Goal: Task Accomplishment & Management: Use online tool/utility

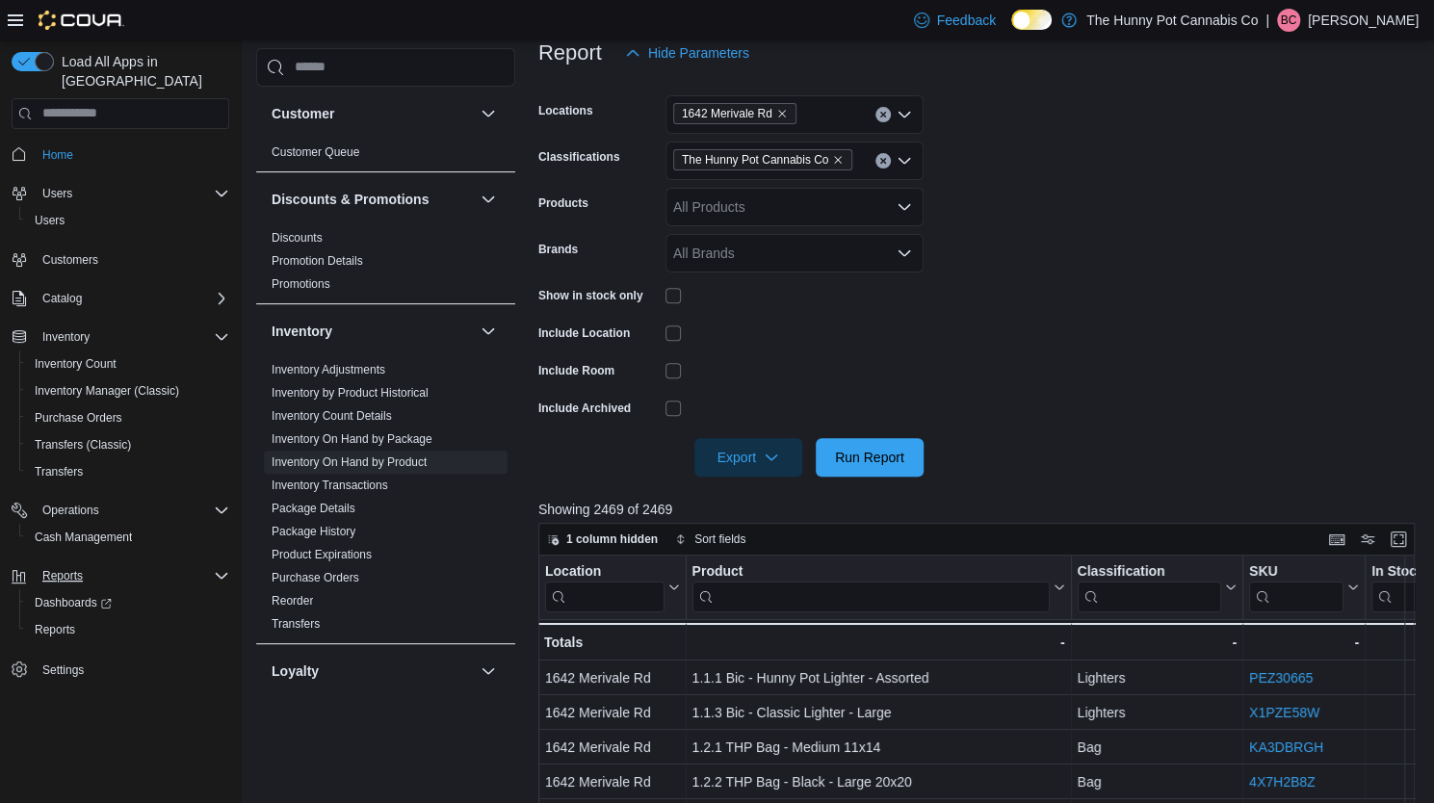
scroll to position [86, 0]
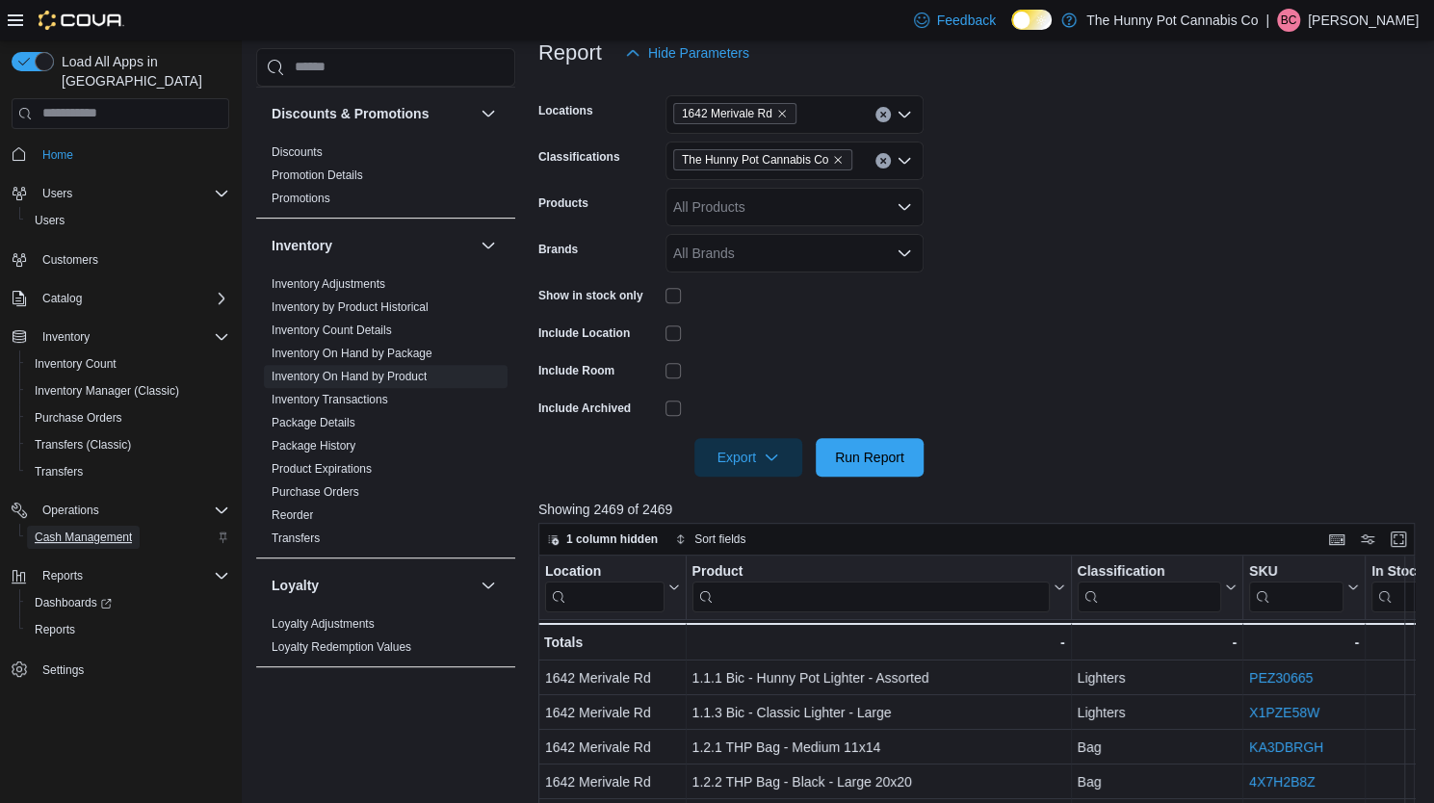
click at [96, 530] on span "Cash Management" at bounding box center [83, 537] width 97 height 15
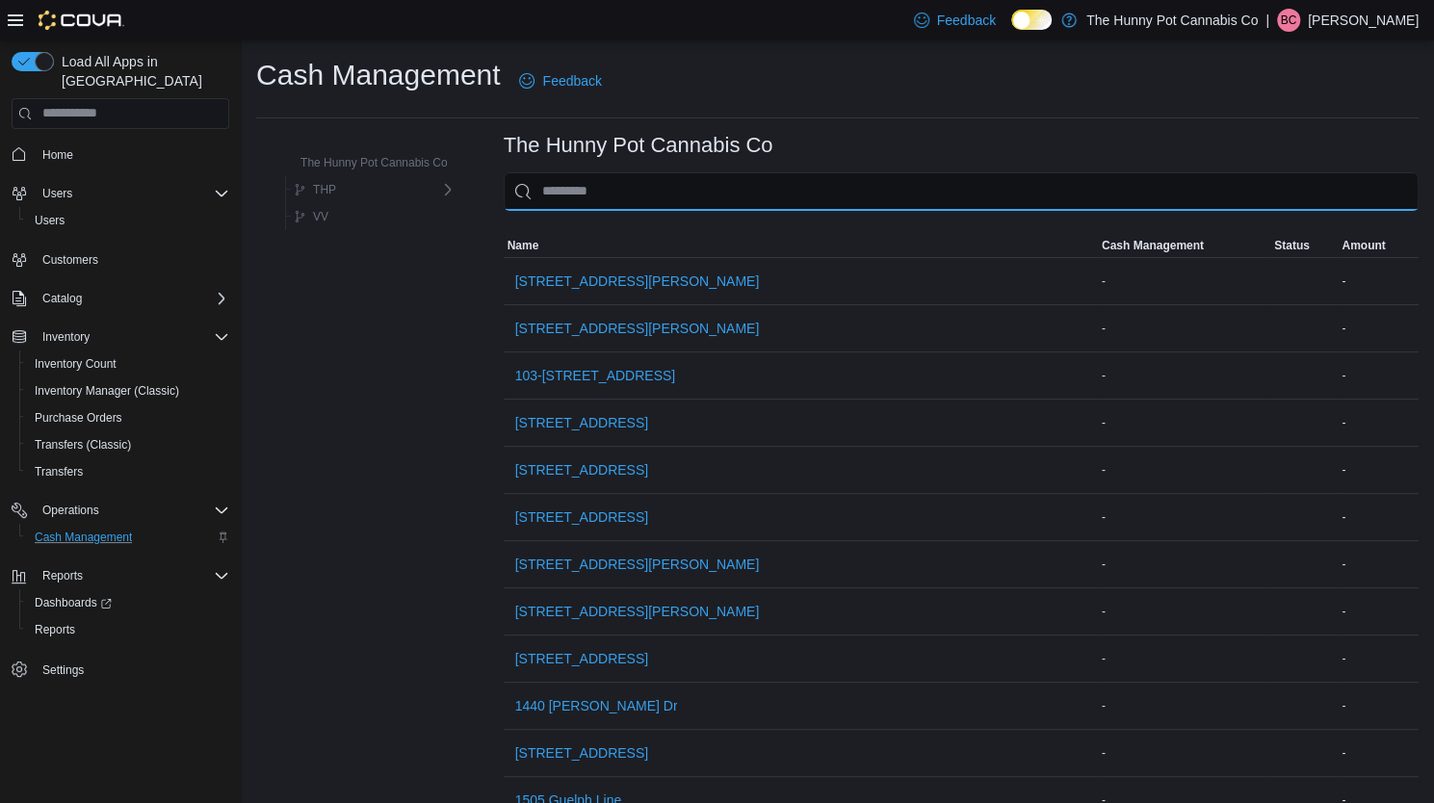
click at [613, 198] on input "This is a search bar. As you type, the results lower in the page will automatic…" at bounding box center [961, 191] width 915 height 39
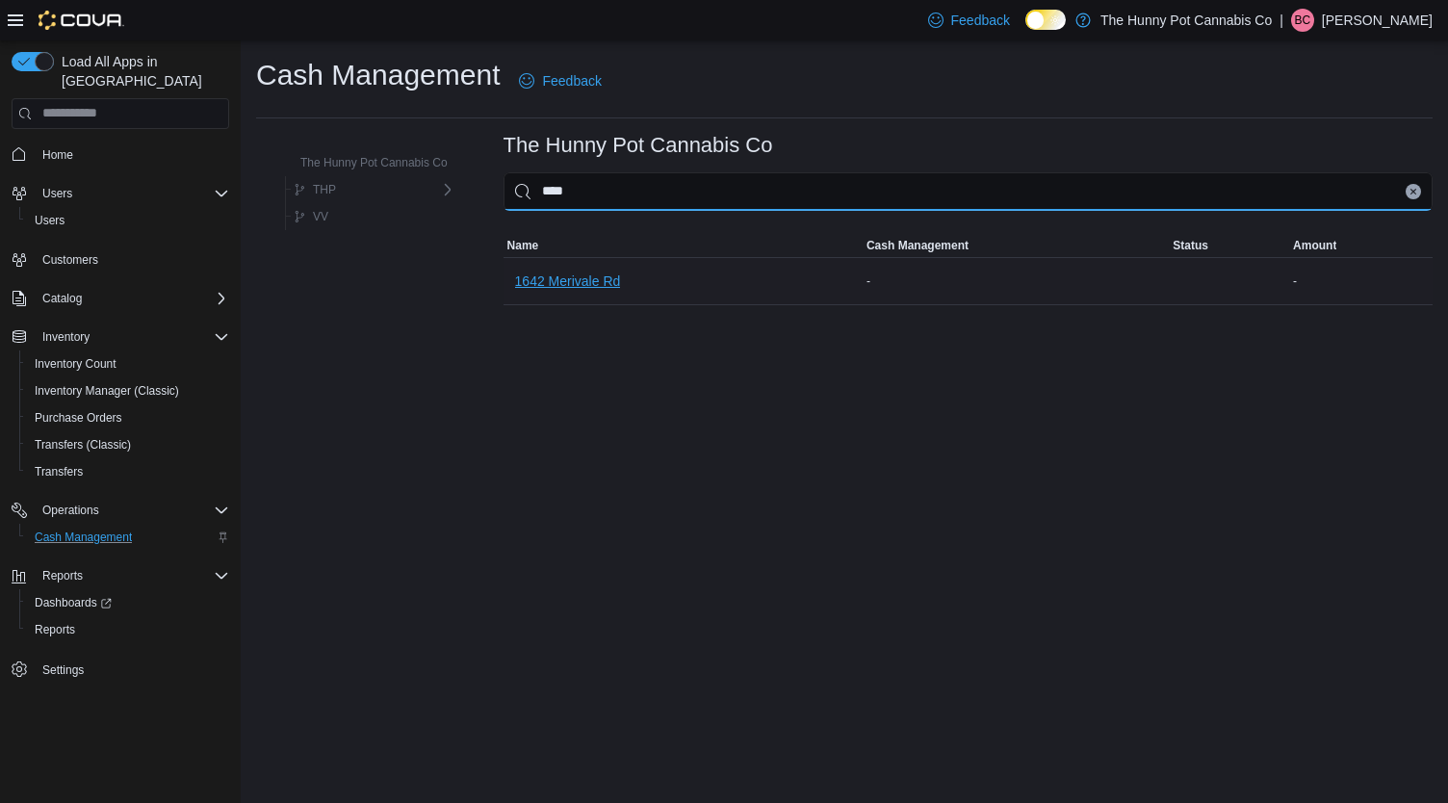
type input "****"
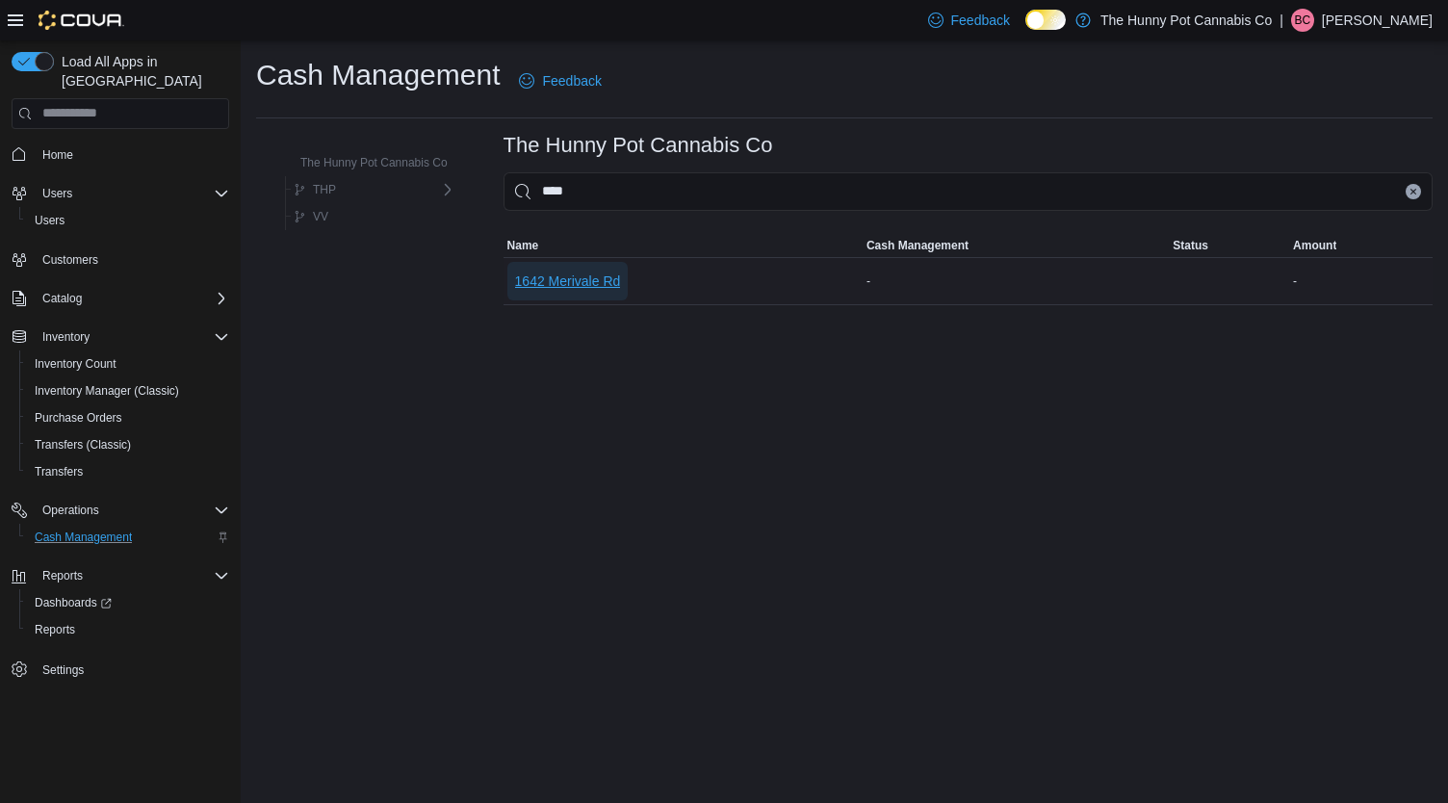
click at [573, 285] on span "1642 Merivale Rd" at bounding box center [568, 281] width 106 height 19
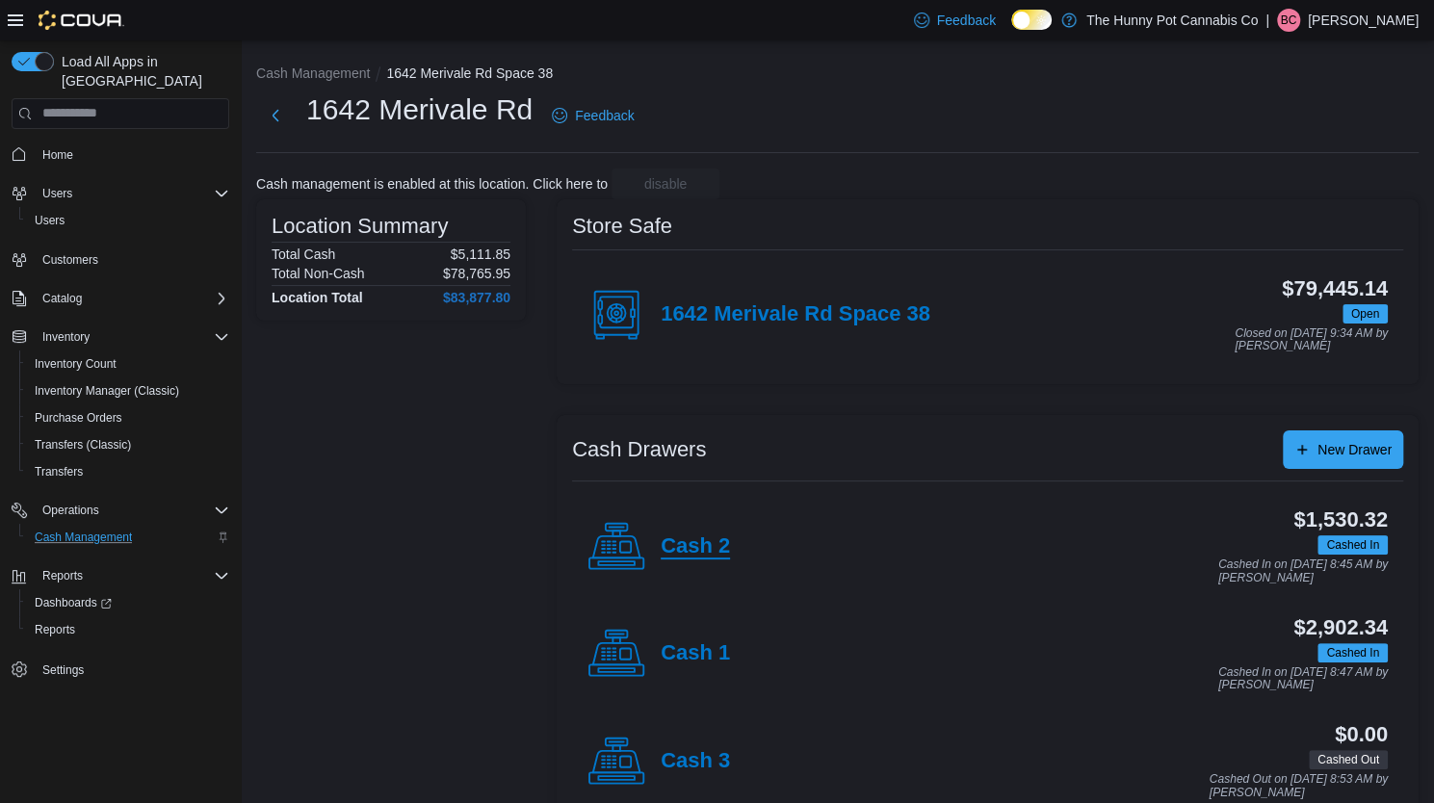
click at [673, 547] on h4 "Cash 2" at bounding box center [695, 546] width 69 height 25
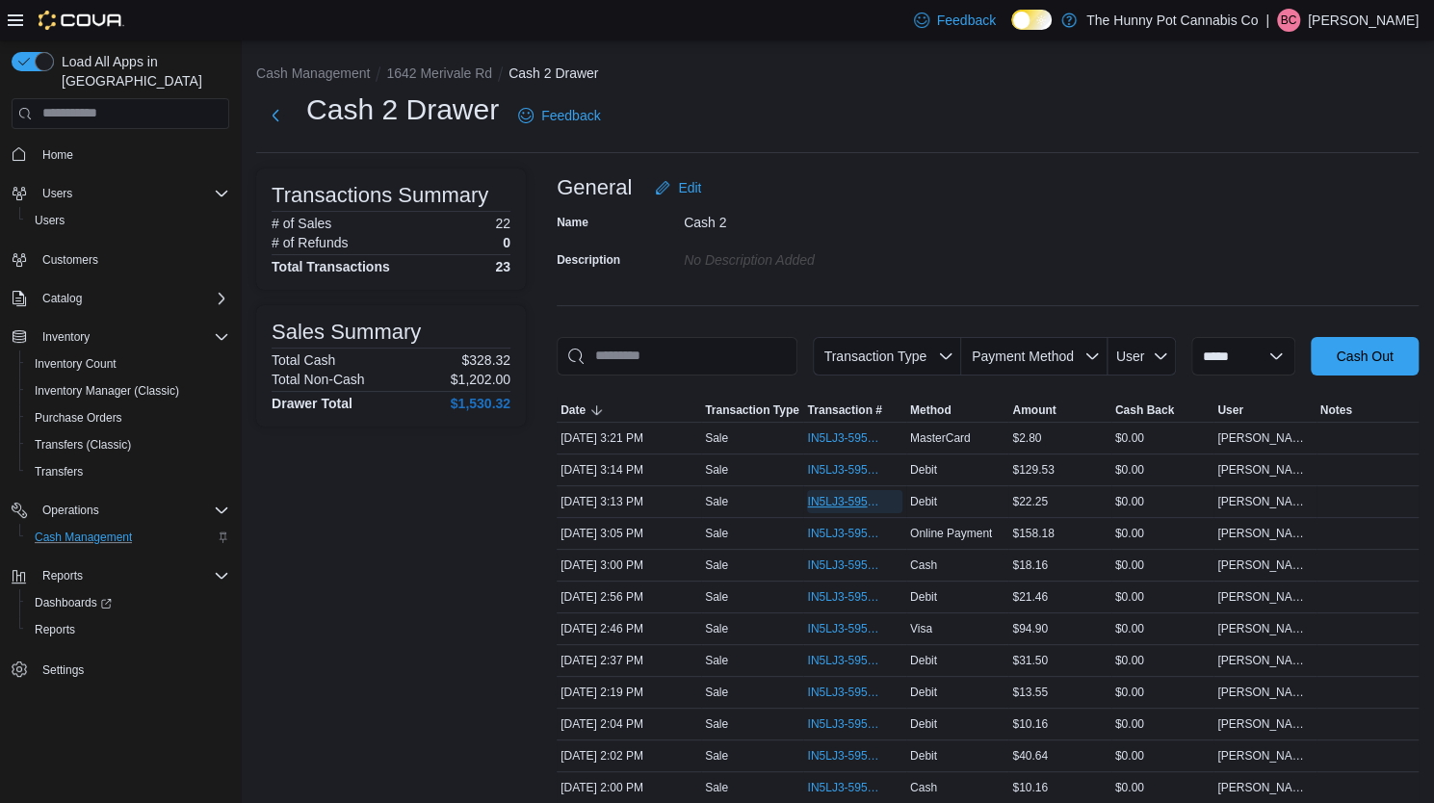
click at [827, 502] on span "IN5LJ3-5954527" at bounding box center [844, 501] width 75 height 15
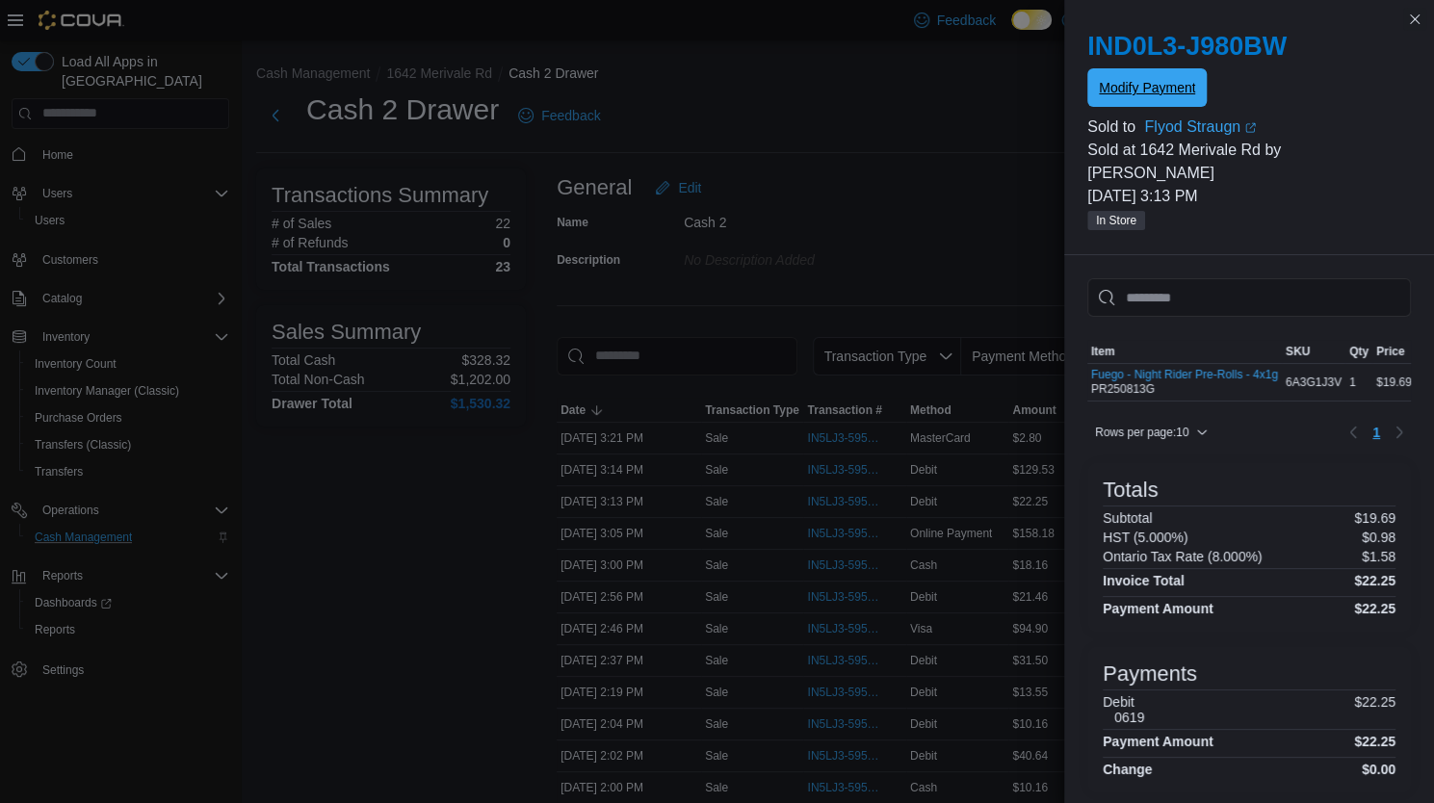
click at [1165, 84] on span "Modify Payment" at bounding box center [1147, 87] width 96 height 19
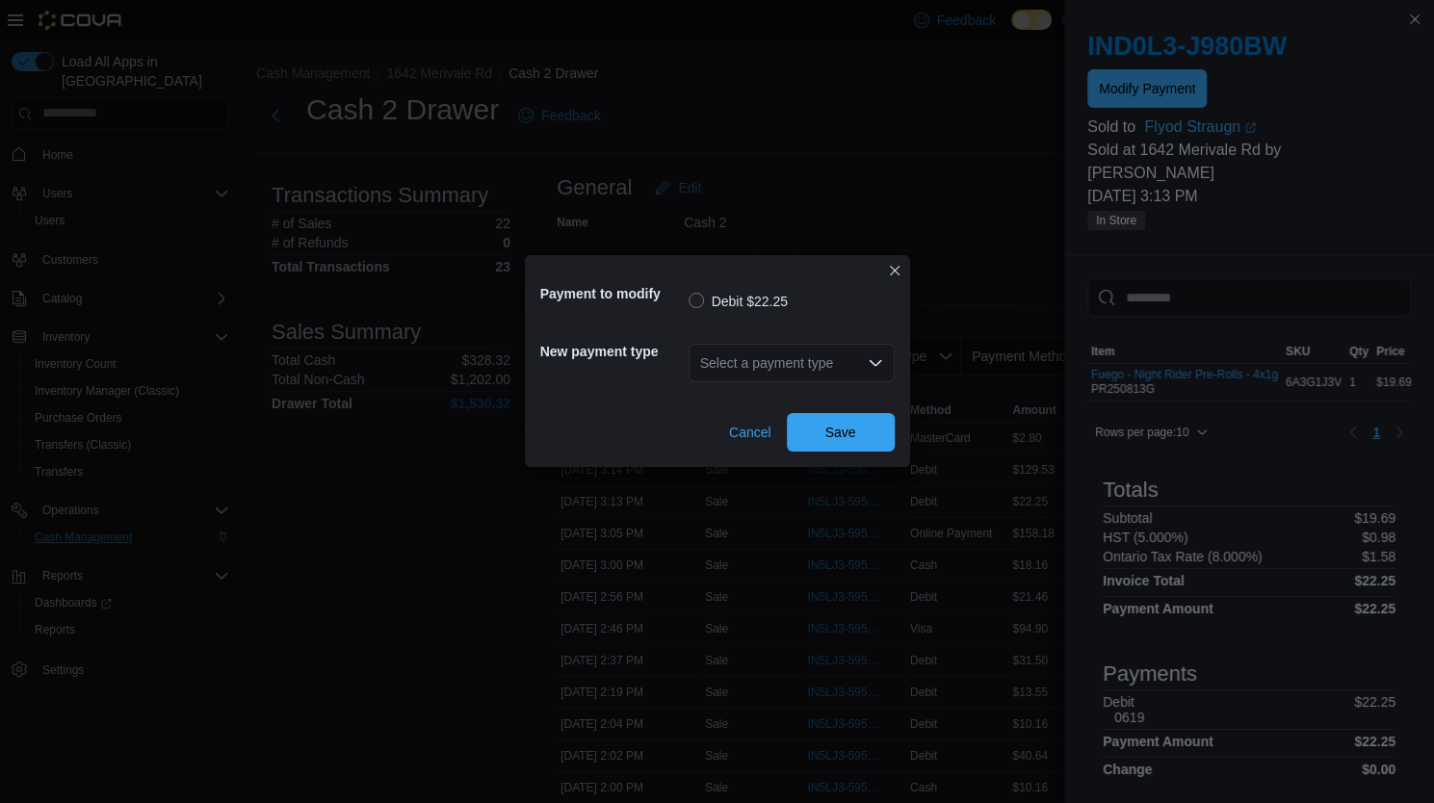
click at [835, 379] on div "Select a payment type" at bounding box center [791, 363] width 206 height 39
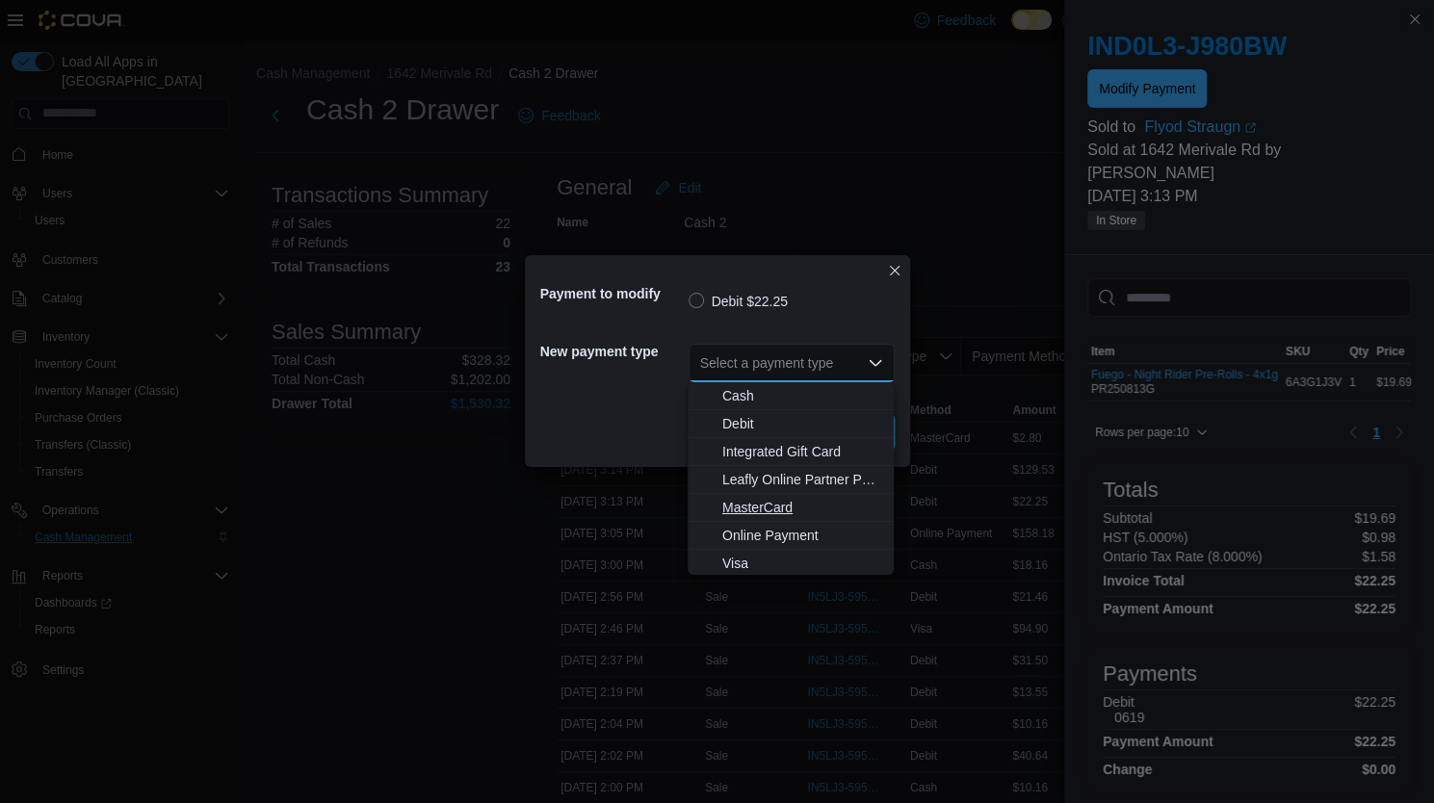
click at [776, 511] on span "MasterCard" at bounding box center [802, 507] width 160 height 19
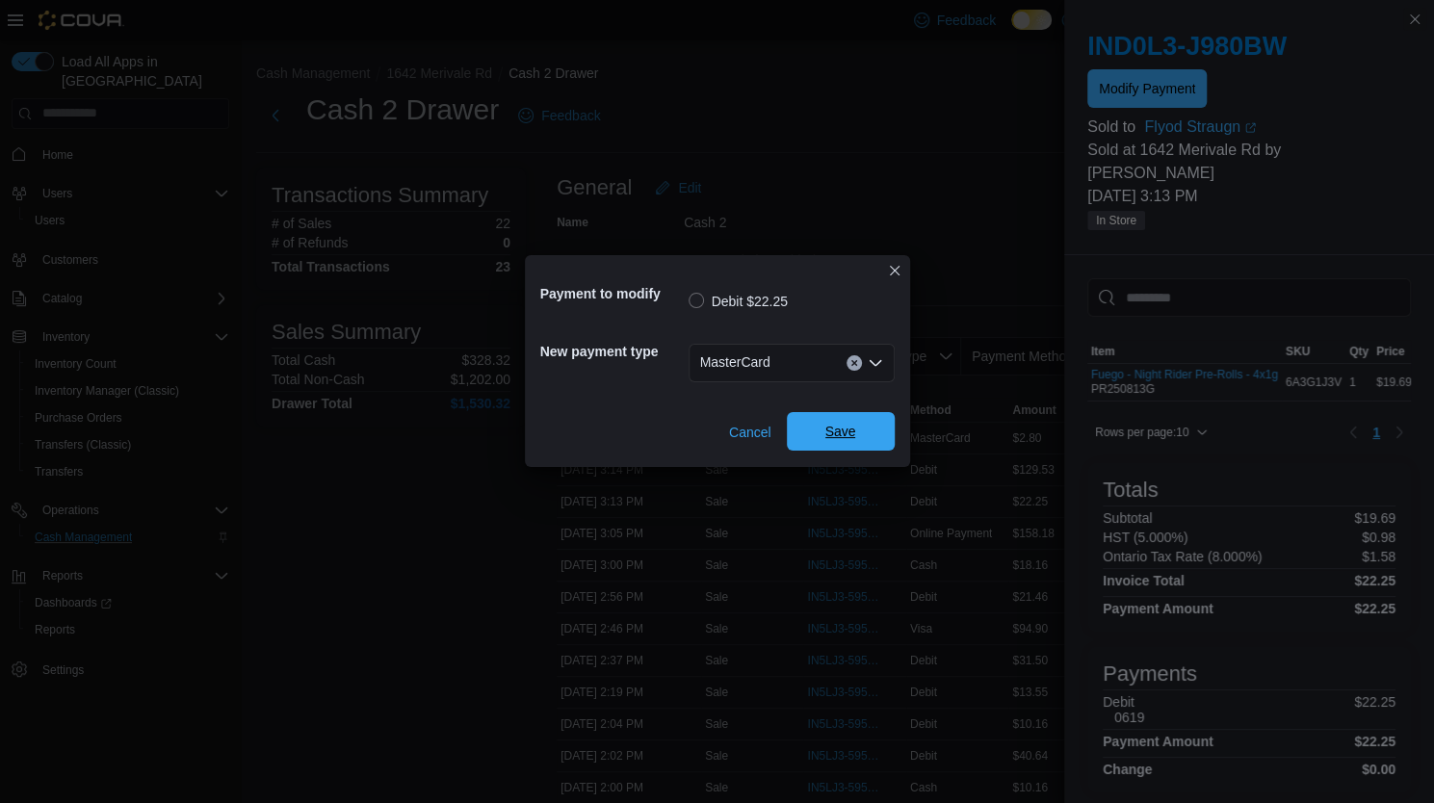
click at [843, 427] on span "Save" at bounding box center [840, 431] width 31 height 19
